Goal: Task Accomplishment & Management: Use online tool/utility

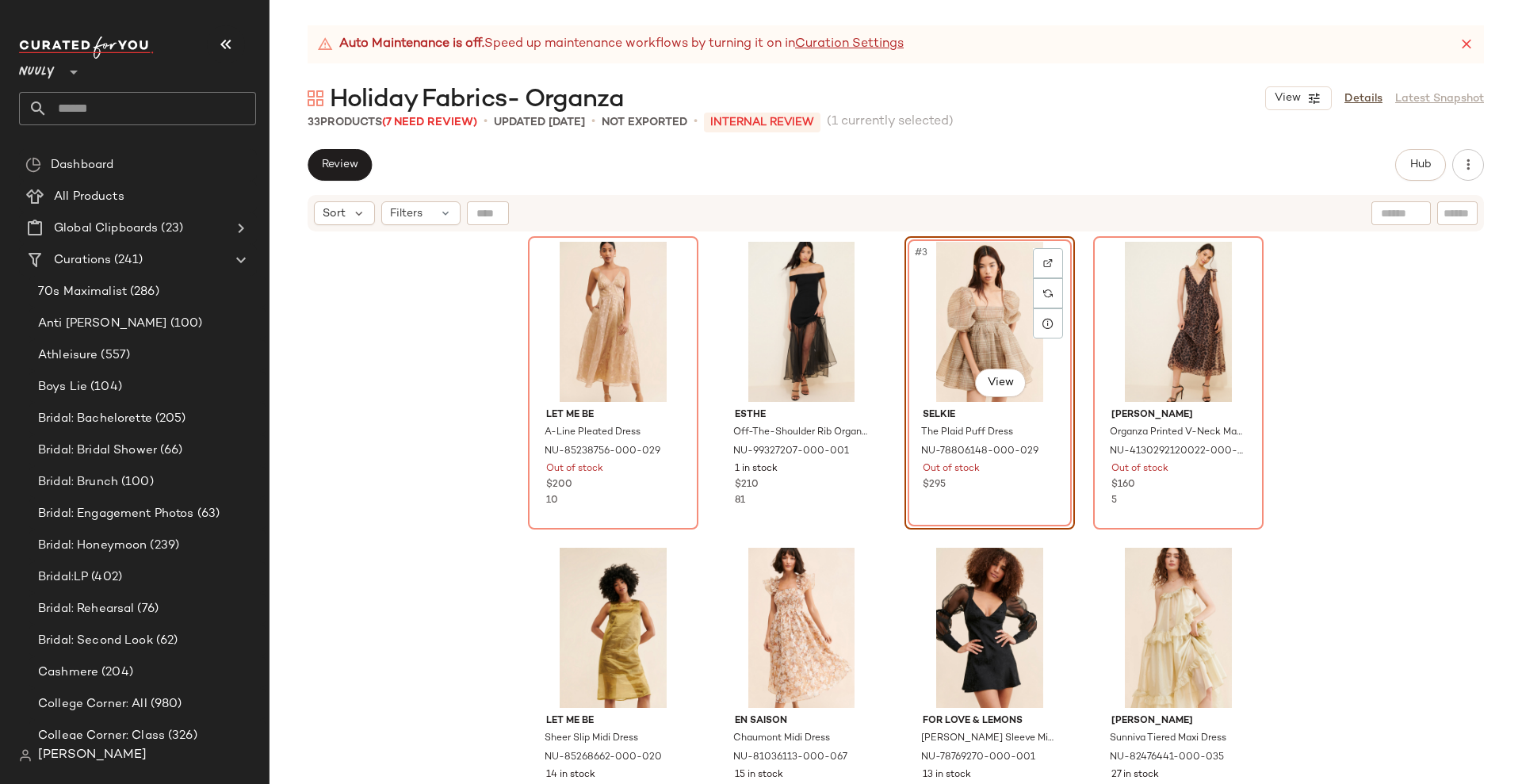
click at [716, 169] on div "Review Hub Send for Review External Review Internal Review Cancel Send for Revi…" at bounding box center [896, 164] width 1176 height 31
